Goal: Download file/media

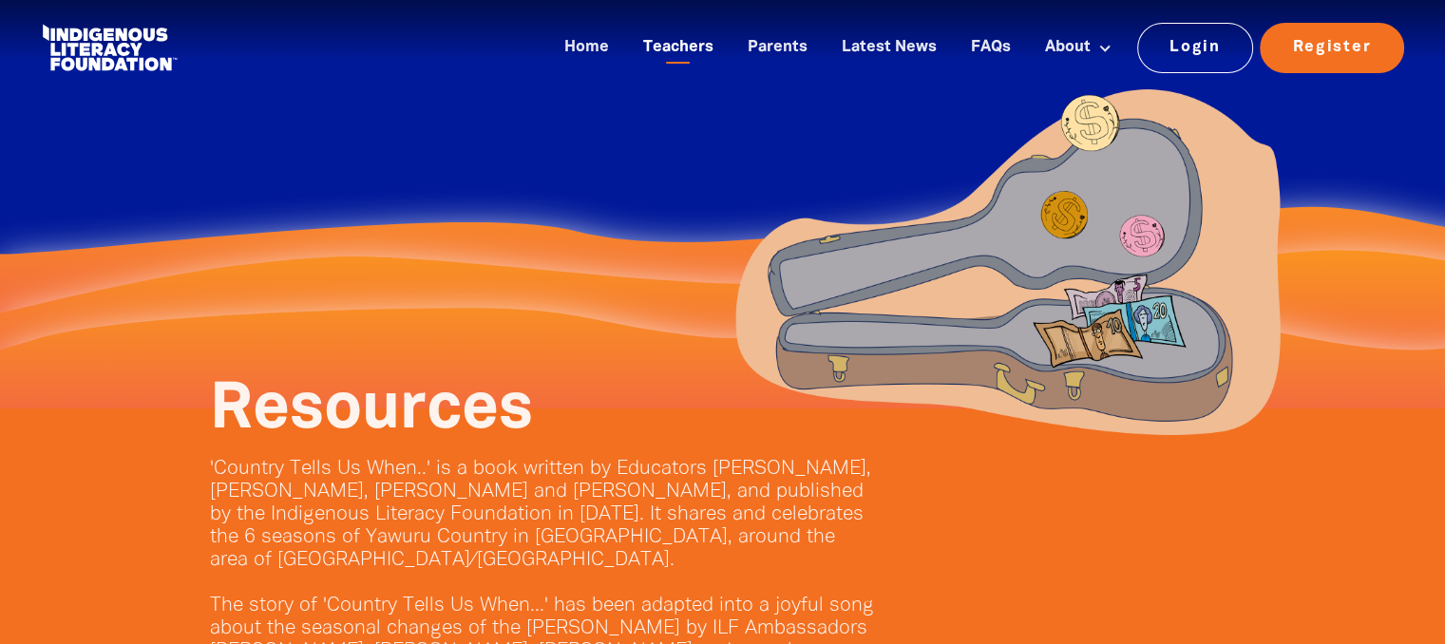
drag, startPoint x: 0, startPoint y: 0, endPoint x: 663, endPoint y: 43, distance: 664.7
click at [663, 43] on link "Teachers" at bounding box center [678, 47] width 93 height 31
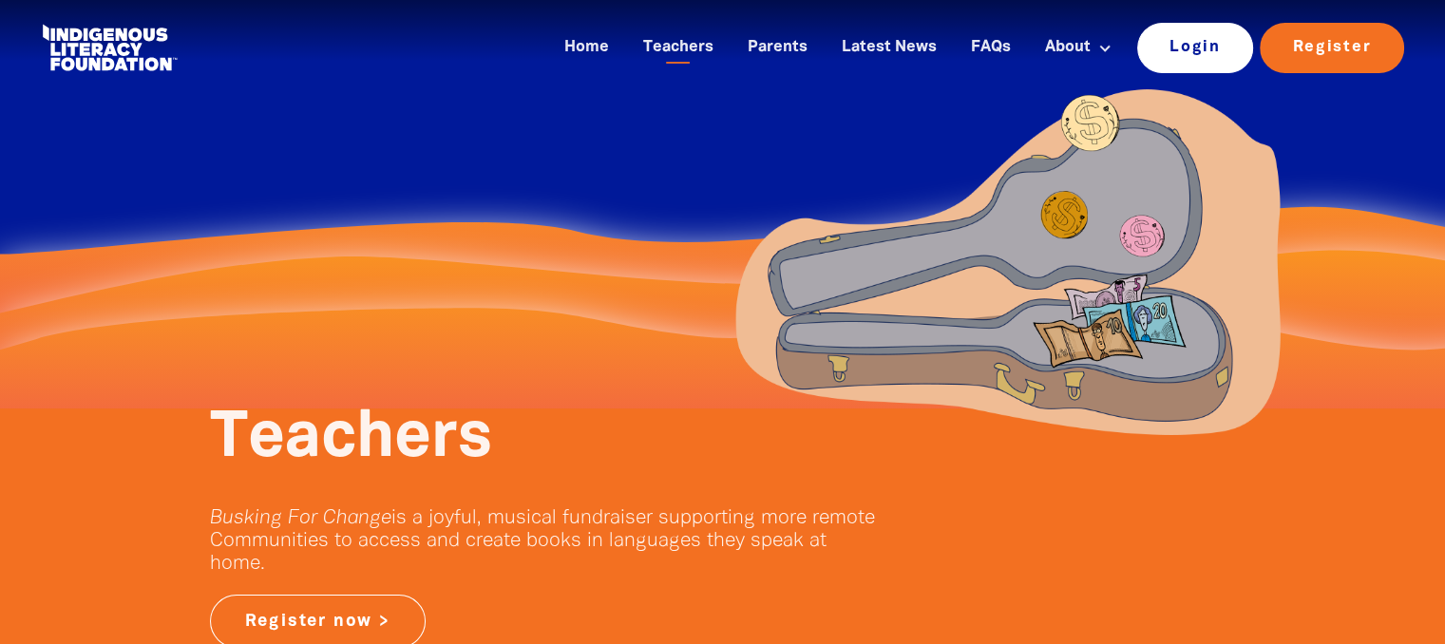
click at [1218, 58] on link "Login" at bounding box center [1195, 47] width 117 height 49
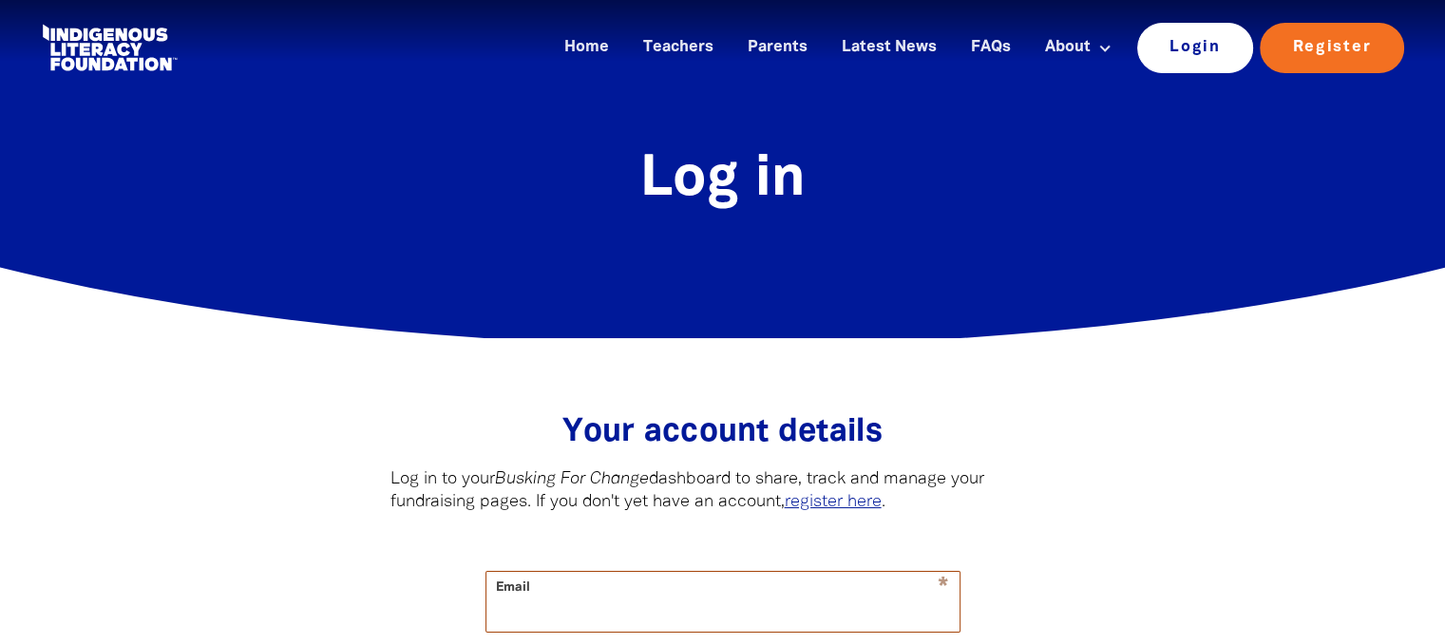
type input "[PERSON_NAME][EMAIL_ADDRESS][DOMAIN_NAME]"
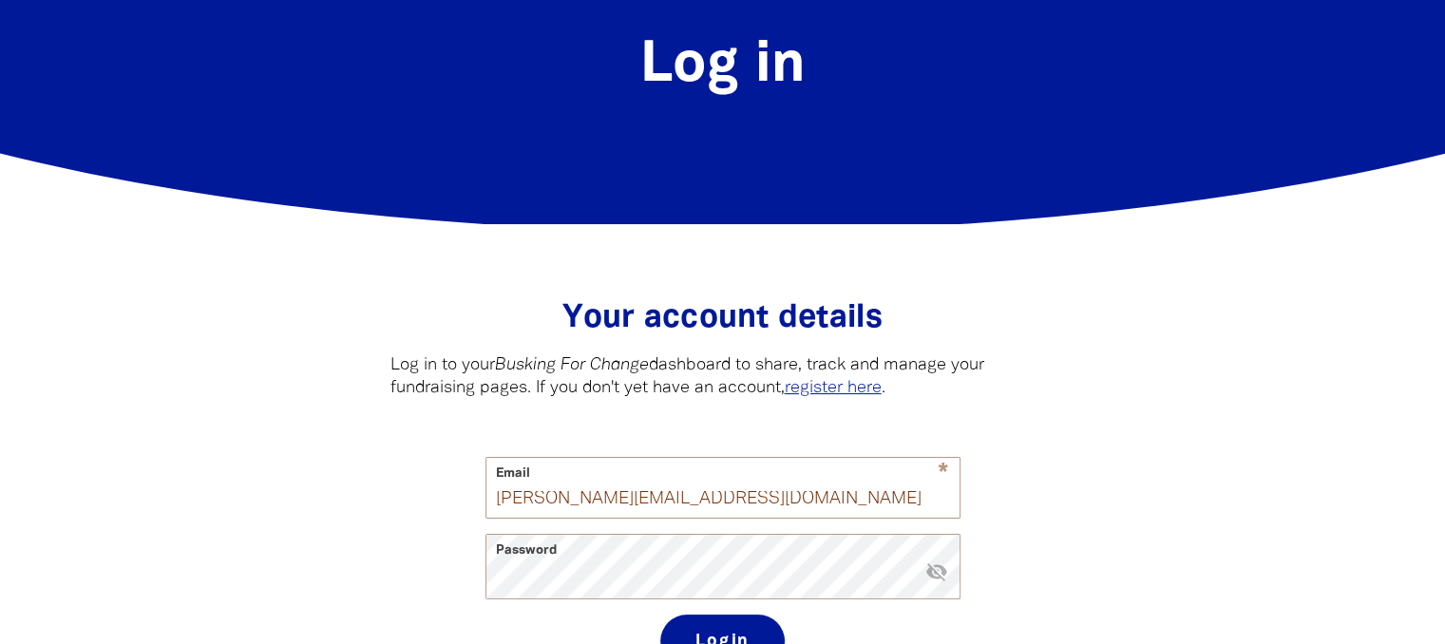
scroll to position [285, 0]
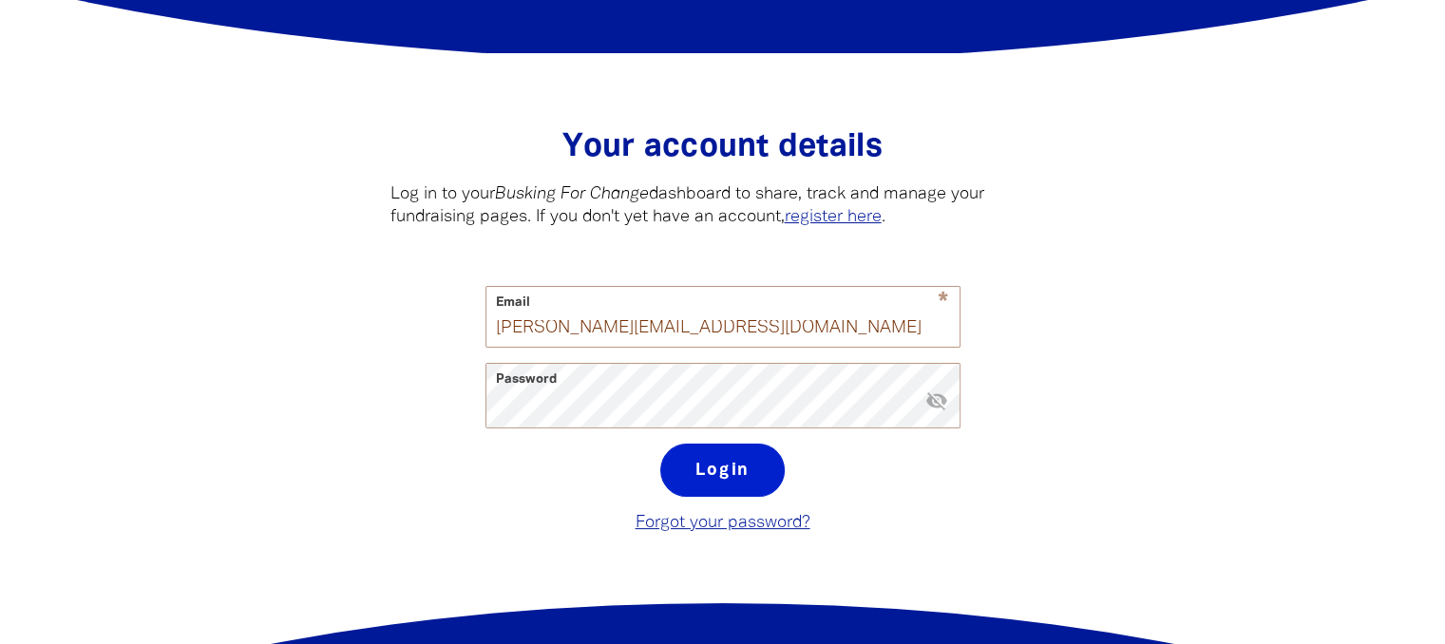
click at [684, 468] on button "Login" at bounding box center [722, 470] width 124 height 53
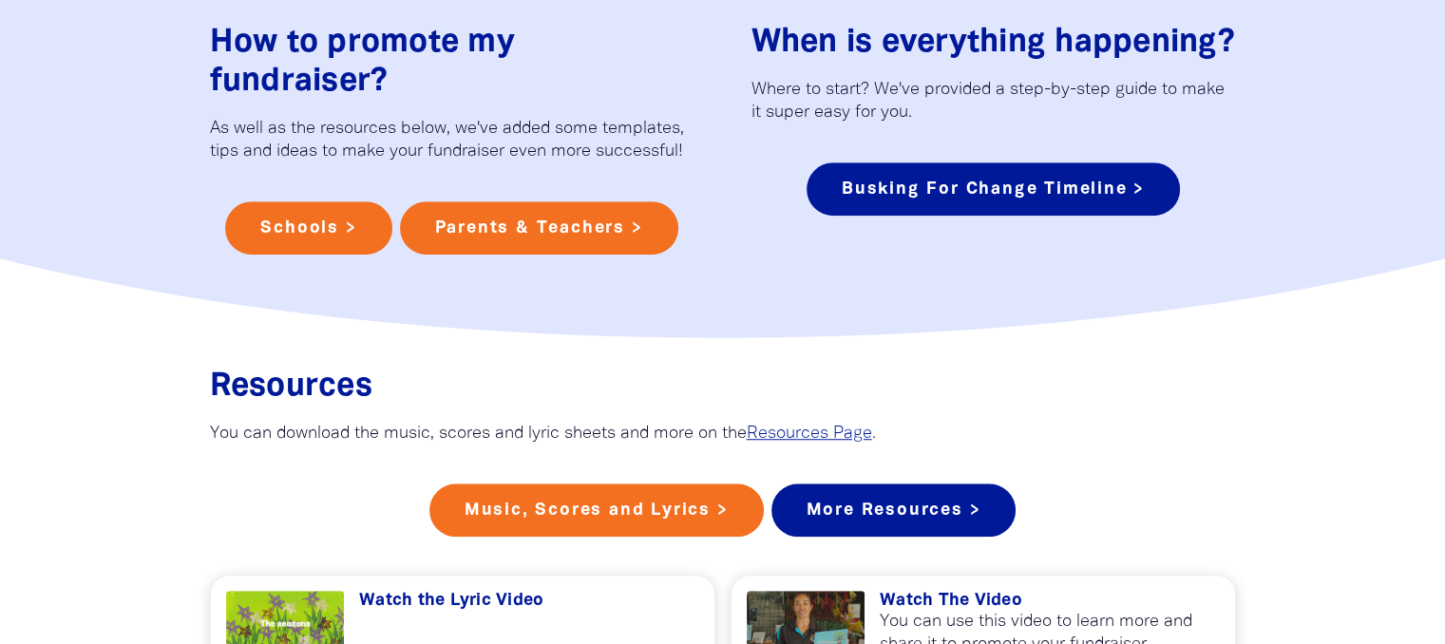
scroll to position [1330, 0]
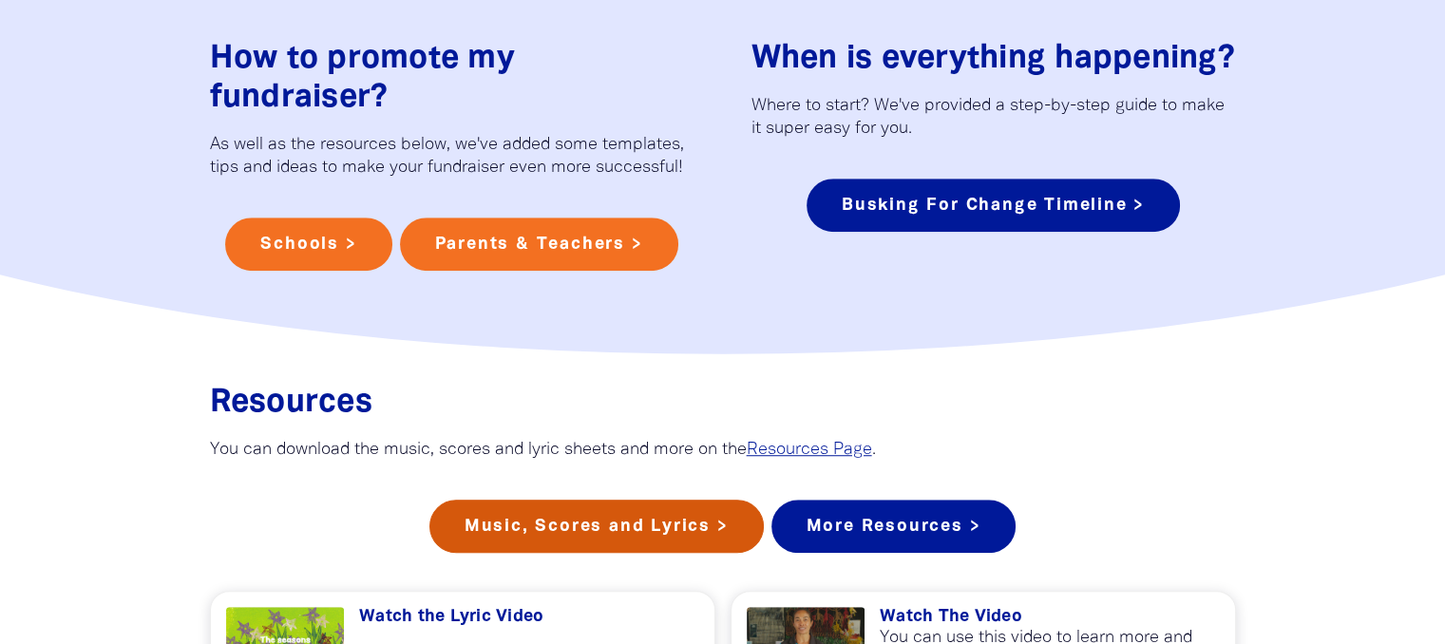
click at [573, 548] on link "Music, Scores and Lyrics >" at bounding box center [597, 526] width 334 height 53
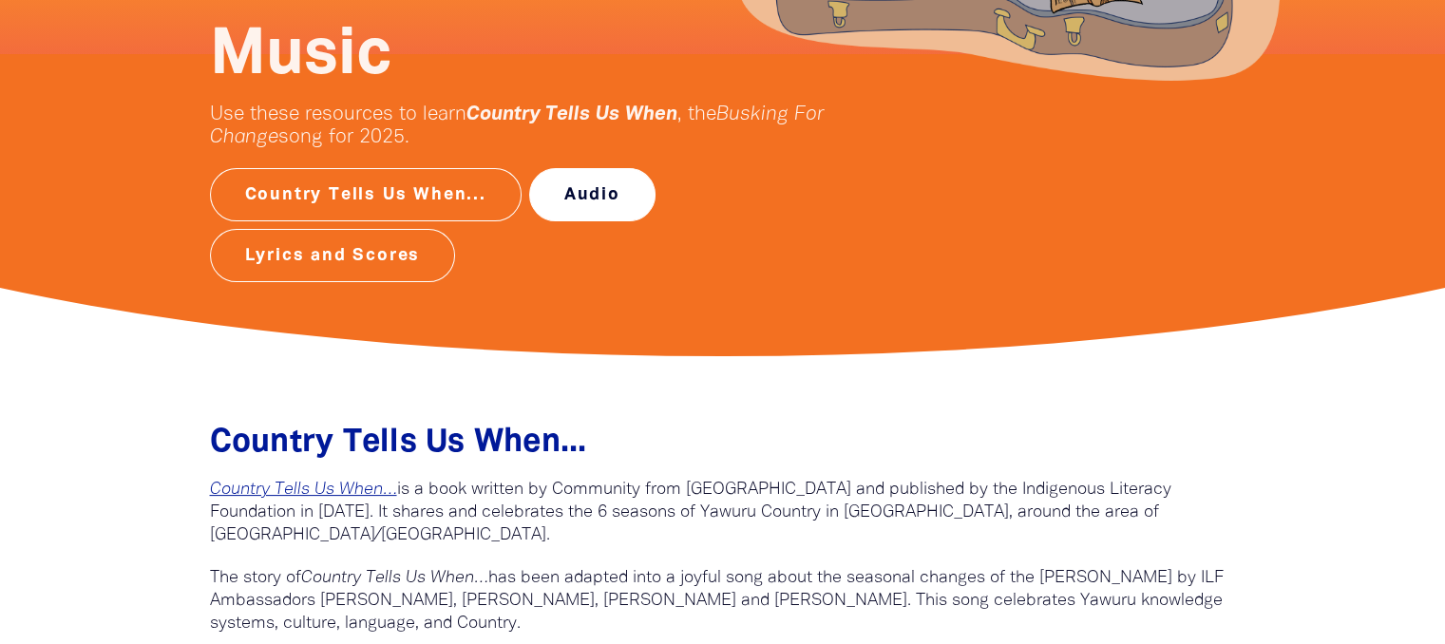
scroll to position [380, 0]
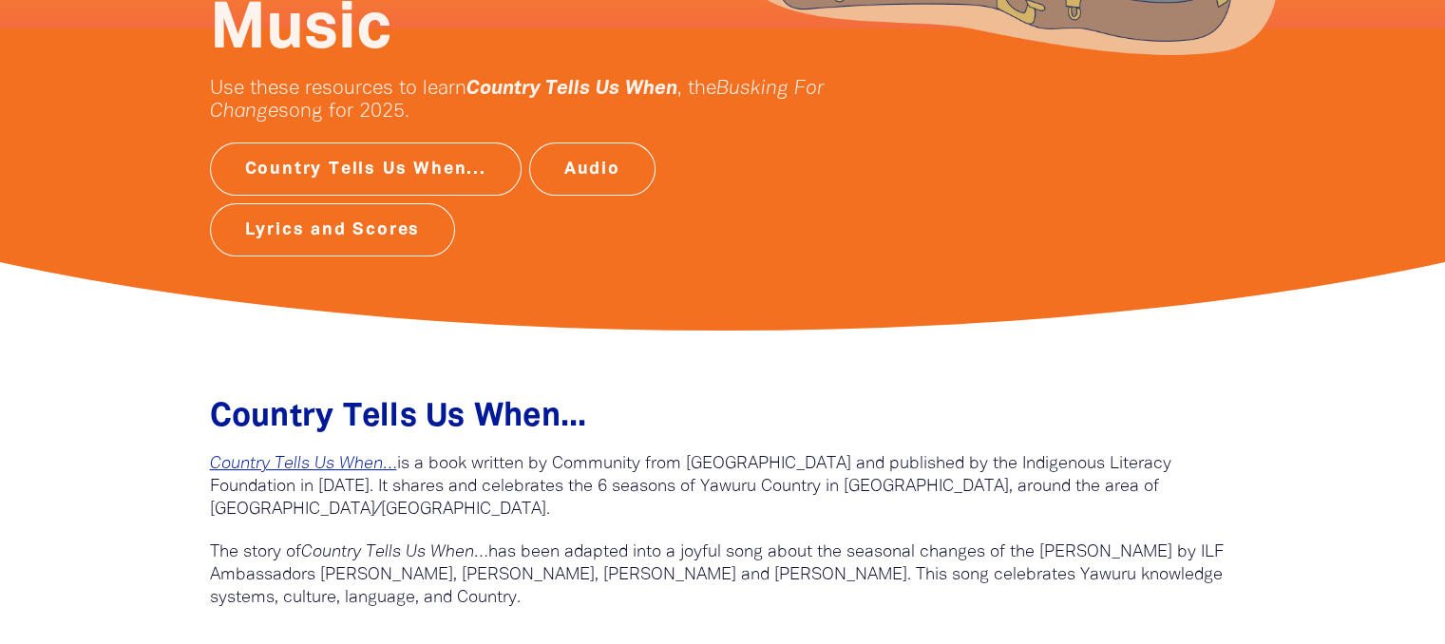
click at [265, 263] on div "Music Use these resources to learn Country Tells Us When , the Busking For Chan…" at bounding box center [723, 176] width 1140 height 295
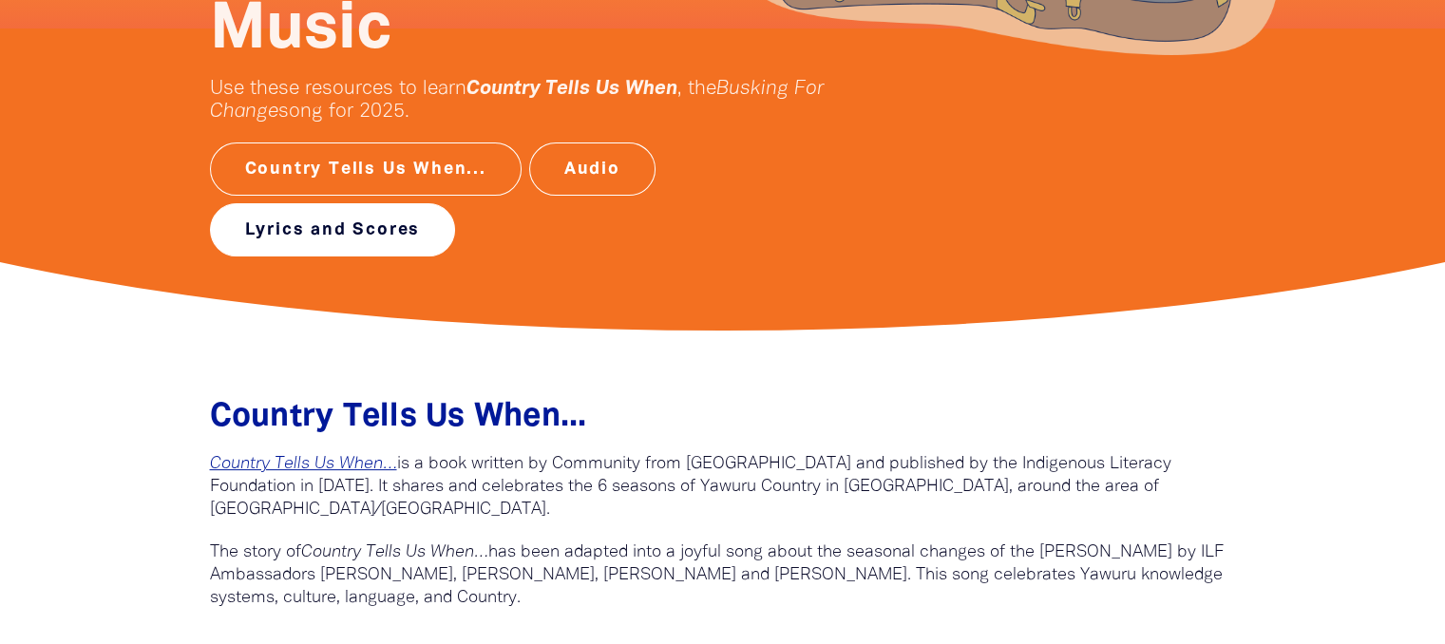
click at [285, 242] on link "Lyrics and Scores" at bounding box center [333, 229] width 246 height 53
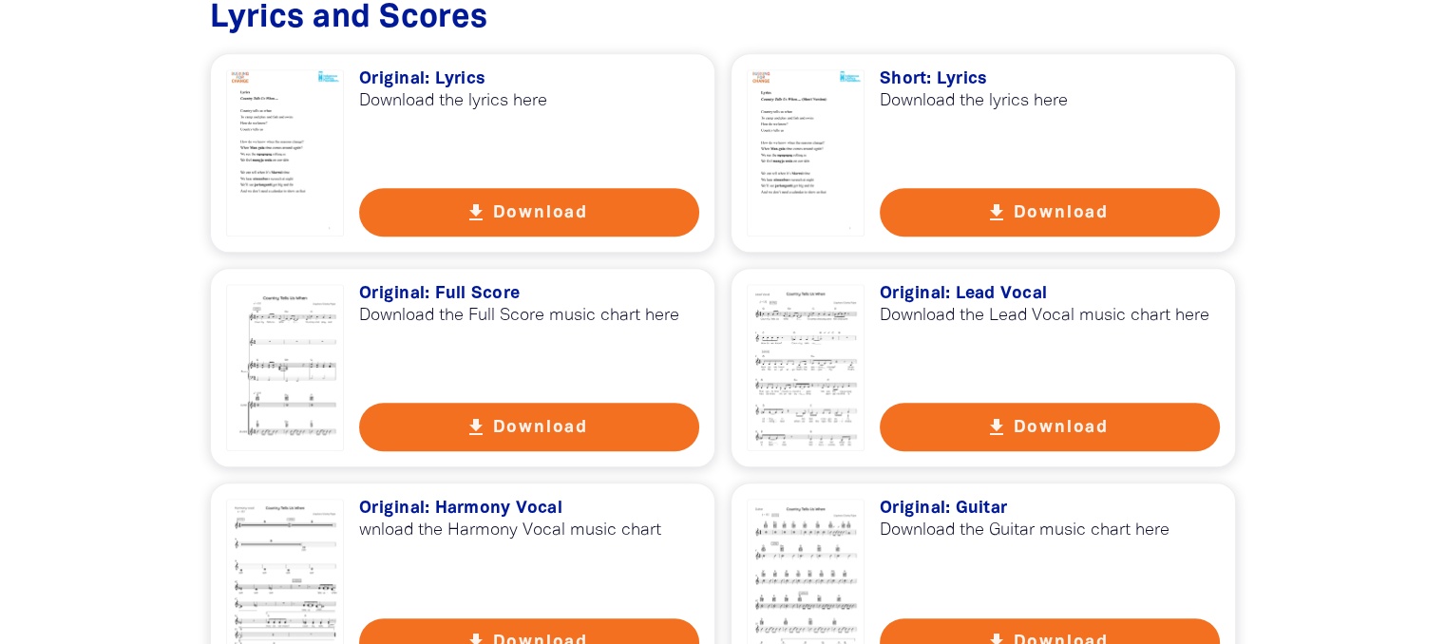
click at [563, 225] on button "get_app Download" at bounding box center [529, 212] width 340 height 48
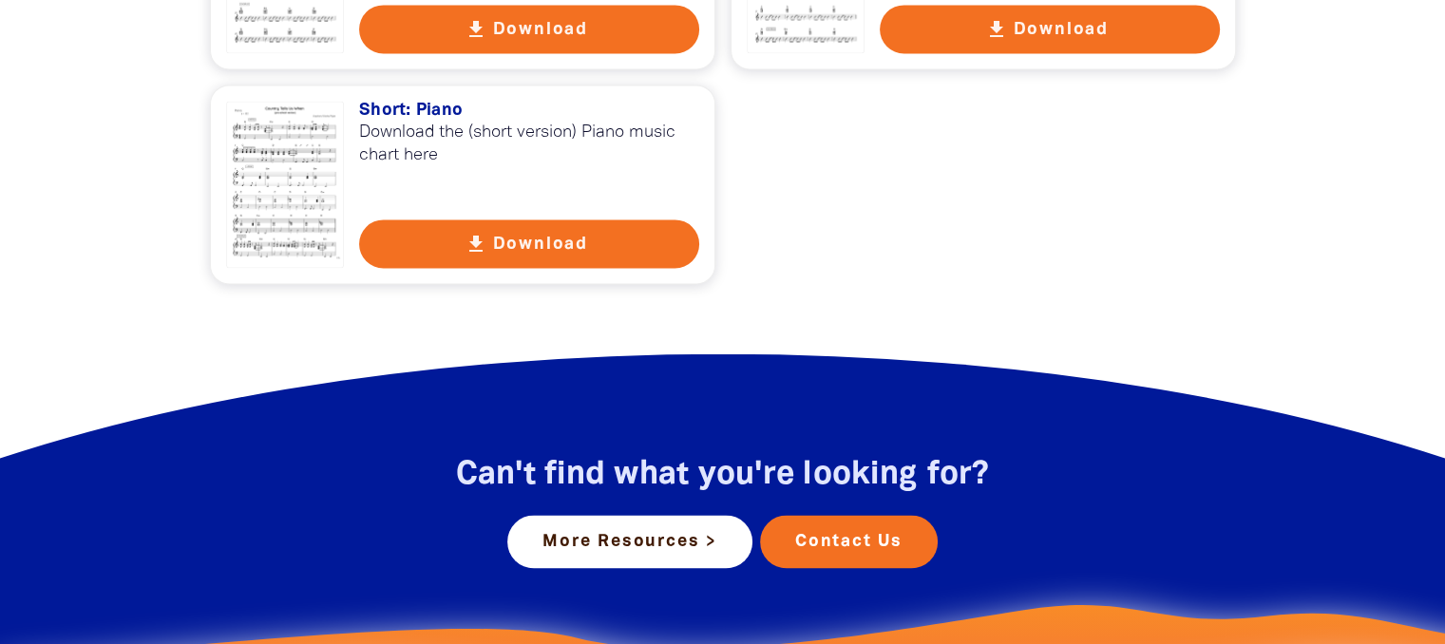
scroll to position [2856, 0]
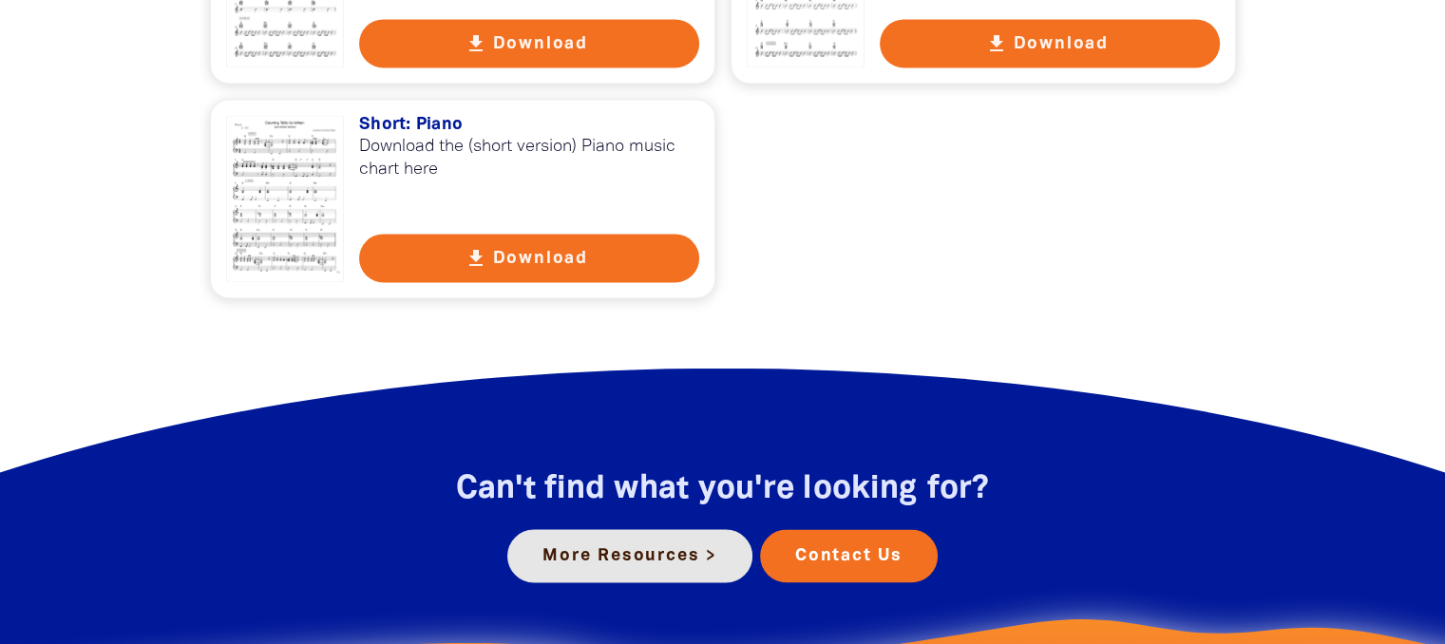
click at [647, 533] on link "More Resources >" at bounding box center [629, 555] width 245 height 53
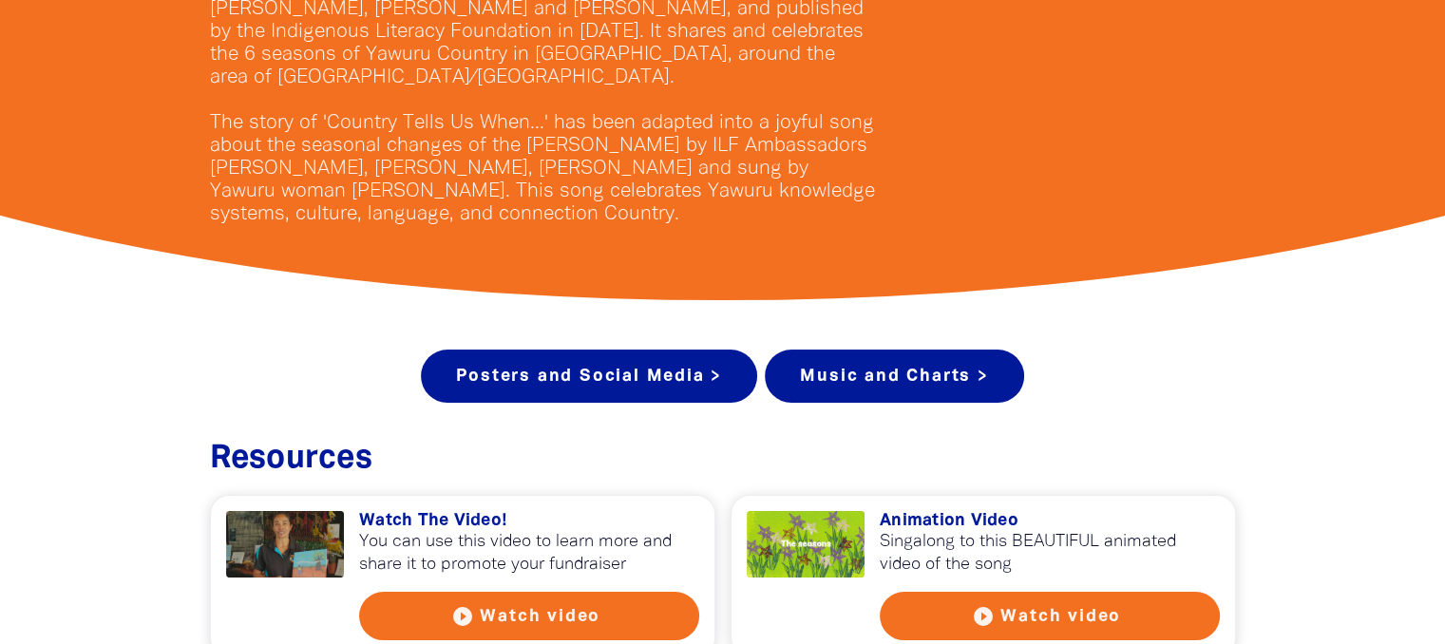
scroll to position [665, 0]
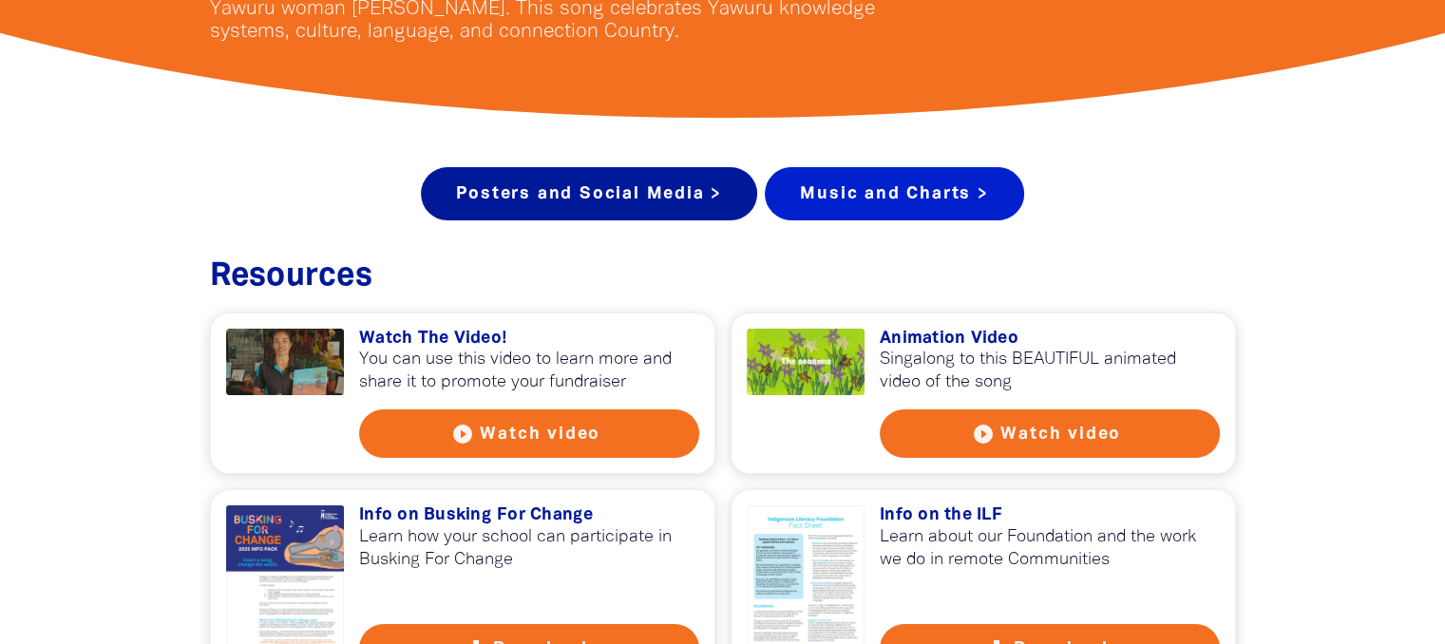
click at [886, 200] on link "Music and Charts >" at bounding box center [894, 193] width 258 height 53
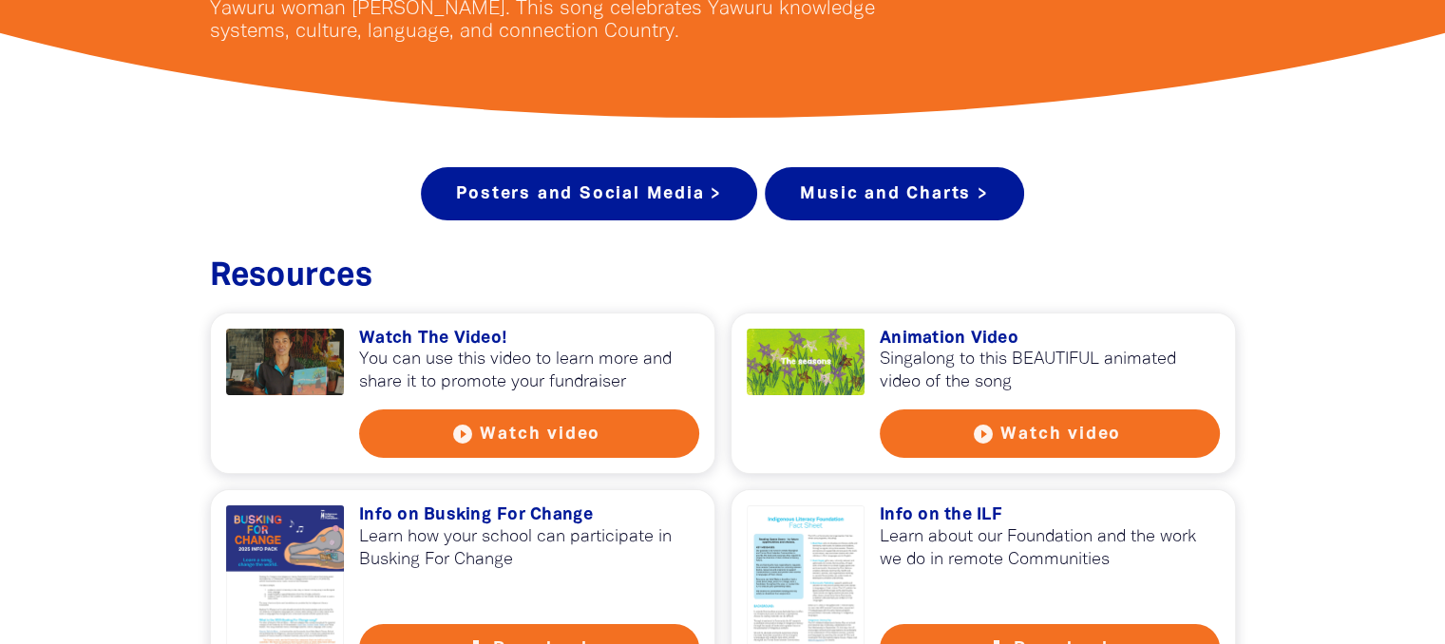
scroll to position [3586, 0]
